Goal: Check status: Check status

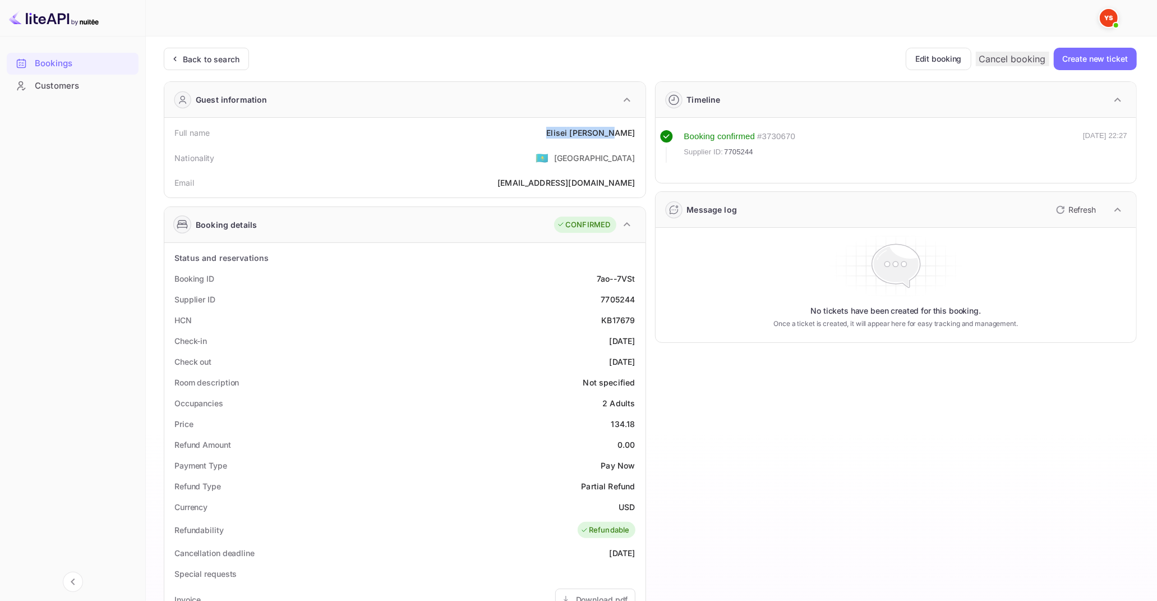
drag, startPoint x: 575, startPoint y: 130, endPoint x: 641, endPoint y: 134, distance: 66.3
click at [641, 134] on div "Full name [PERSON_NAME] Nationality 🇰🇿 [DEMOGRAPHIC_DATA] Email [EMAIL_ADDRESS]…" at bounding box center [404, 158] width 481 height 80
copy div "[PERSON_NAME]"
drag, startPoint x: 613, startPoint y: 422, endPoint x: 640, endPoint y: 424, distance: 26.4
click at [640, 424] on div "Price 134.18" at bounding box center [405, 423] width 472 height 21
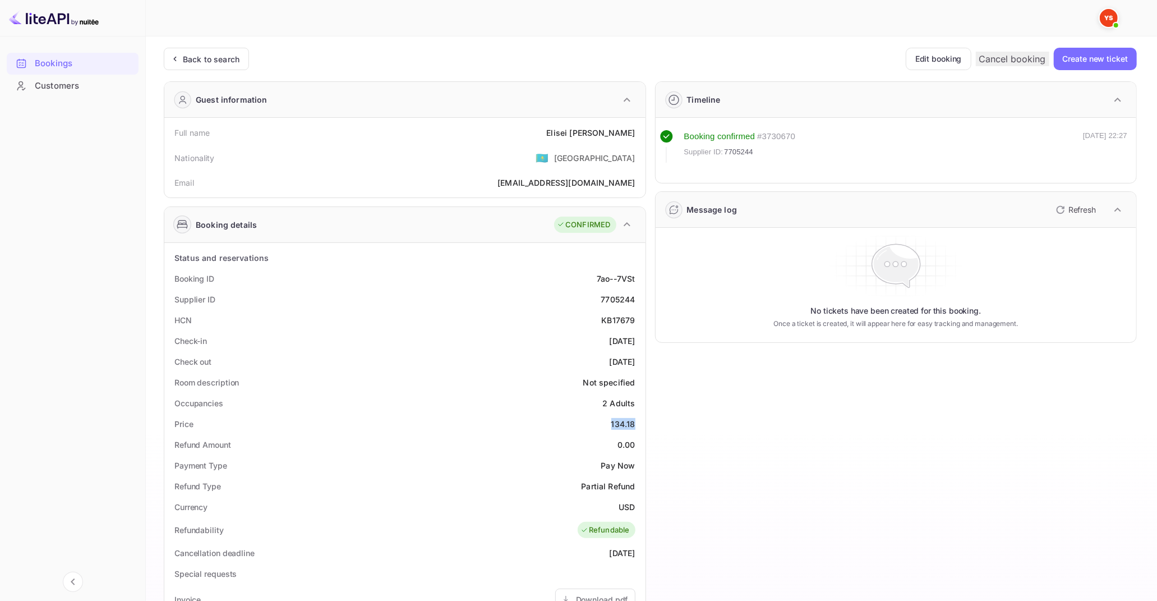
copy div "134.18"
drag, startPoint x: 620, startPoint y: 503, endPoint x: 633, endPoint y: 506, distance: 12.7
click at [633, 506] on div "USD" at bounding box center [627, 507] width 16 height 12
copy div "USD"
click at [235, 61] on div "Back to search" at bounding box center [211, 59] width 57 height 12
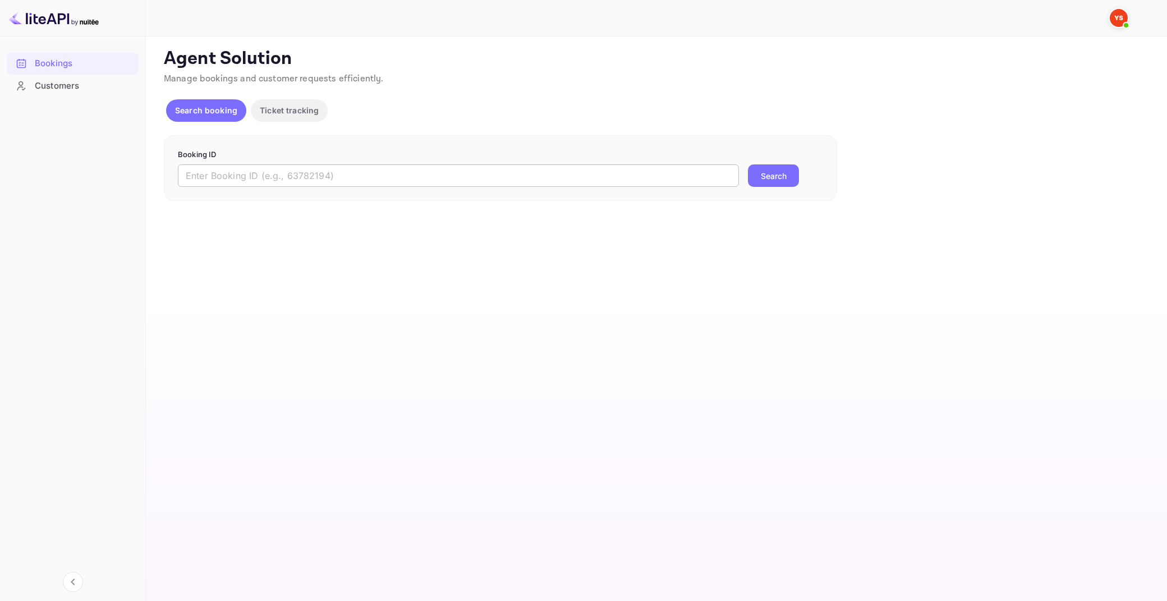
click at [451, 174] on input "text" at bounding box center [458, 175] width 561 height 22
paste input "9410549"
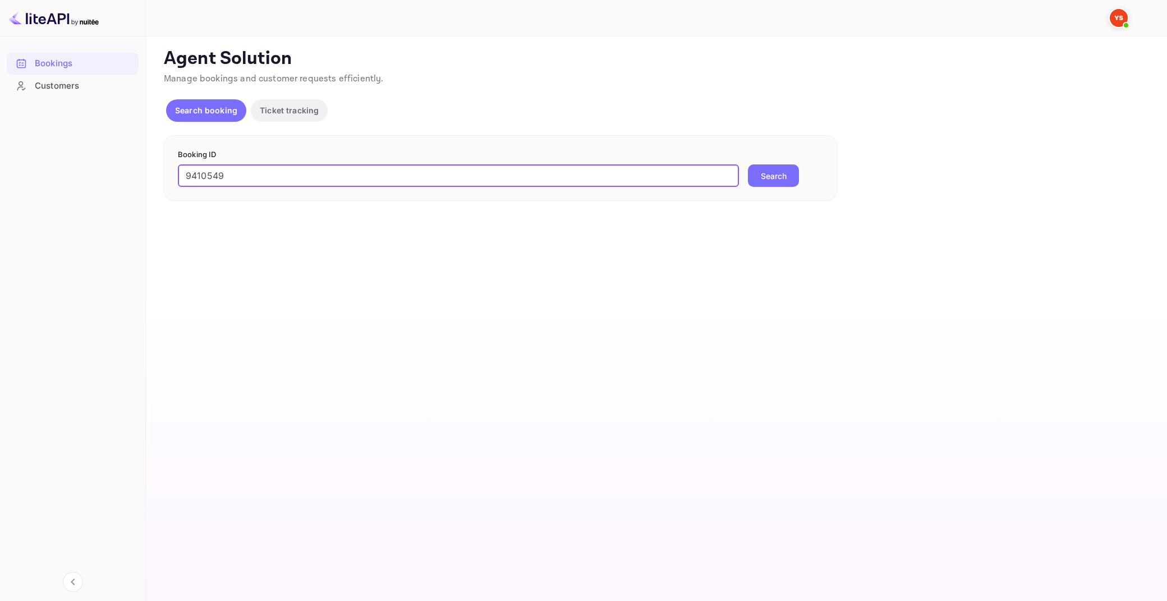
type input "9410549"
click at [748, 164] on button "Search" at bounding box center [773, 175] width 51 height 22
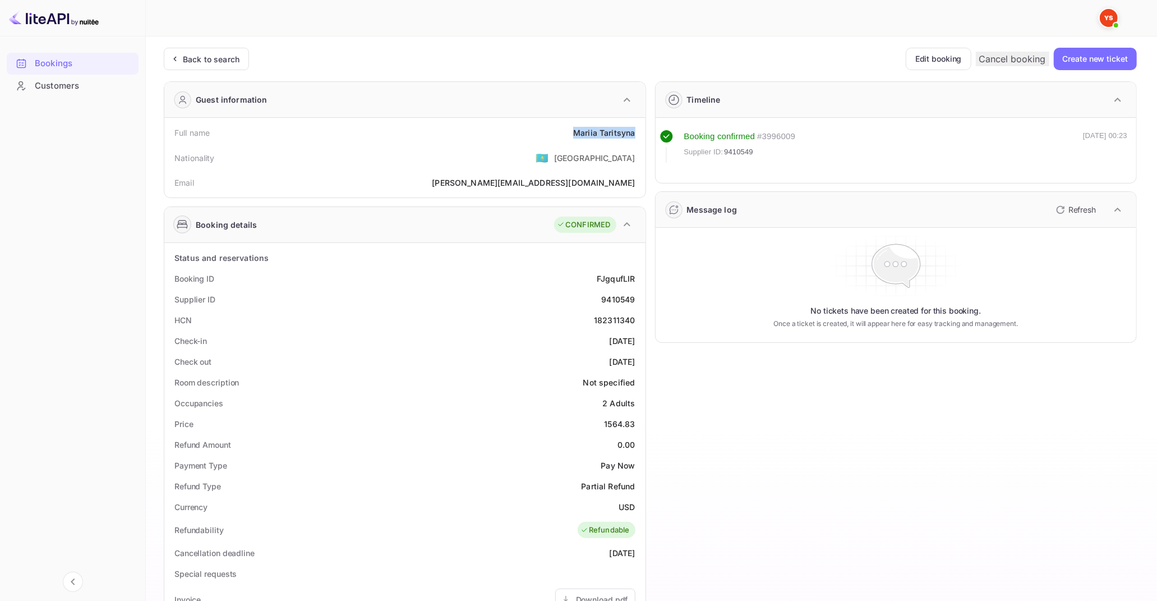
drag, startPoint x: 576, startPoint y: 131, endPoint x: 638, endPoint y: 131, distance: 62.3
click at [638, 131] on div "Full name [PERSON_NAME]" at bounding box center [405, 132] width 472 height 21
copy div "[PERSON_NAME]"
drag, startPoint x: 606, startPoint y: 423, endPoint x: 637, endPoint y: 426, distance: 31.0
click at [637, 426] on div "Price 1564.83" at bounding box center [405, 423] width 472 height 21
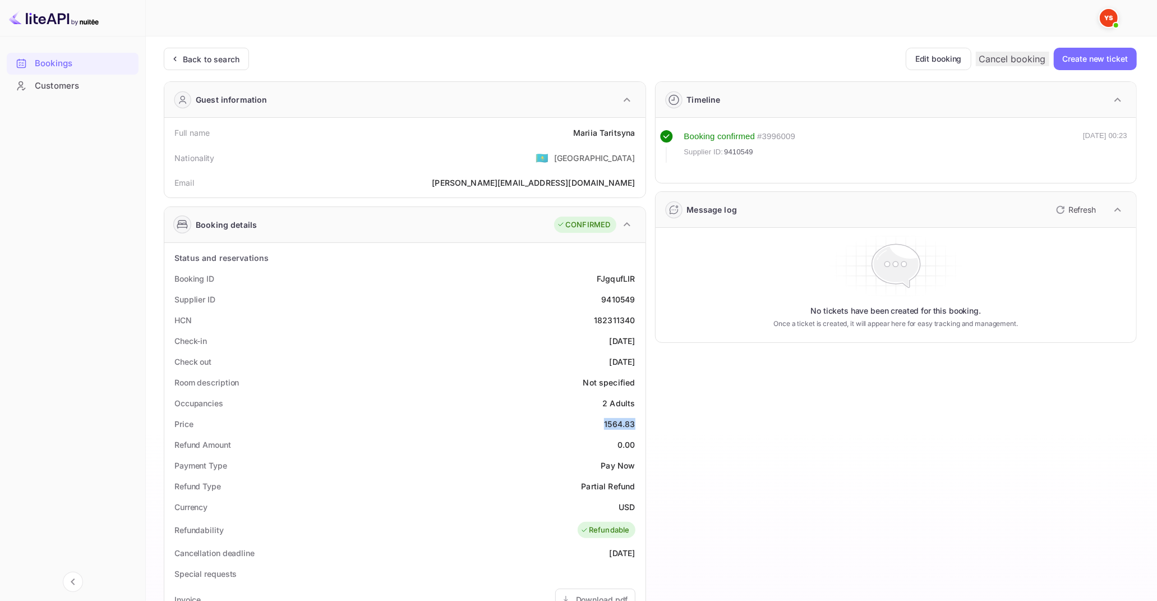
copy div "1564.83"
drag, startPoint x: 621, startPoint y: 504, endPoint x: 634, endPoint y: 509, distance: 13.9
click at [634, 509] on div "USD" at bounding box center [627, 507] width 16 height 12
copy div "USD"
click at [197, 61] on div "Back to search" at bounding box center [211, 59] width 57 height 12
